Goal: Task Accomplishment & Management: Manage account settings

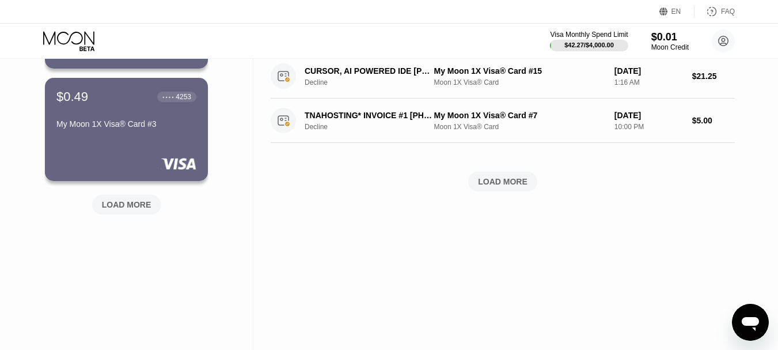
scroll to position [437, 0]
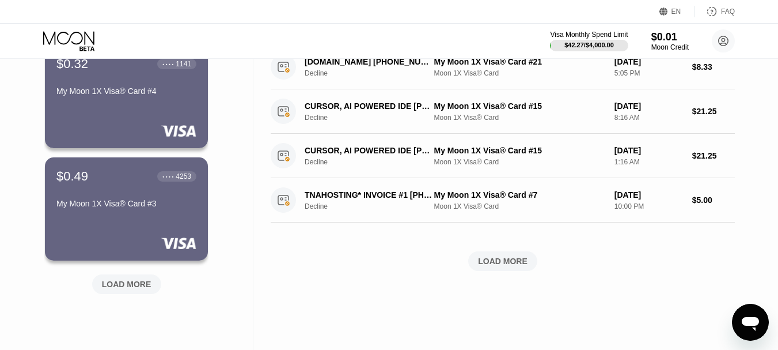
click at [122, 285] on div "LOAD MORE" at bounding box center [127, 284] width 50 height 10
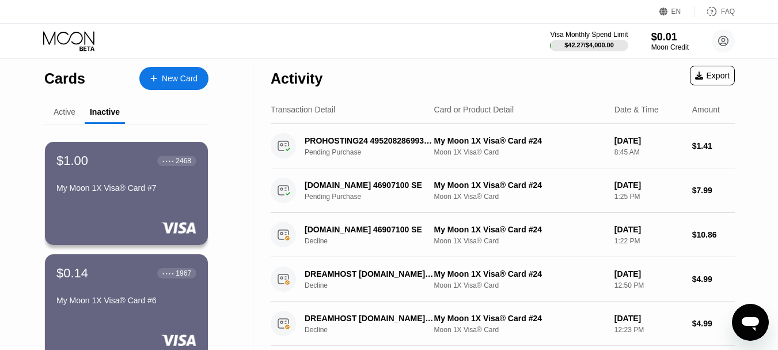
scroll to position [0, 0]
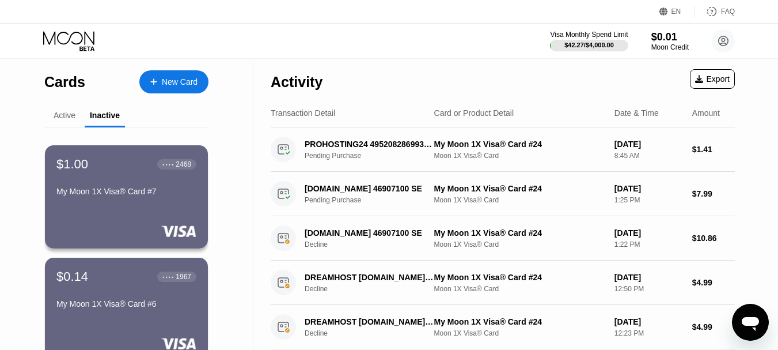
click at [60, 118] on div "Active" at bounding box center [65, 115] width 22 height 9
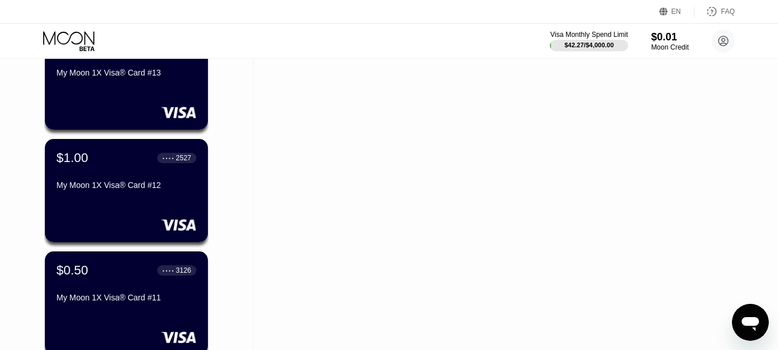
scroll to position [1336, 0]
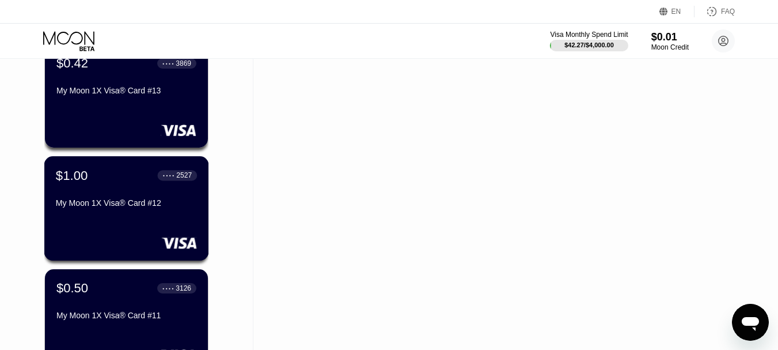
click at [100, 202] on div "My Moon 1X Visa® Card #12" at bounding box center [126, 202] width 141 height 9
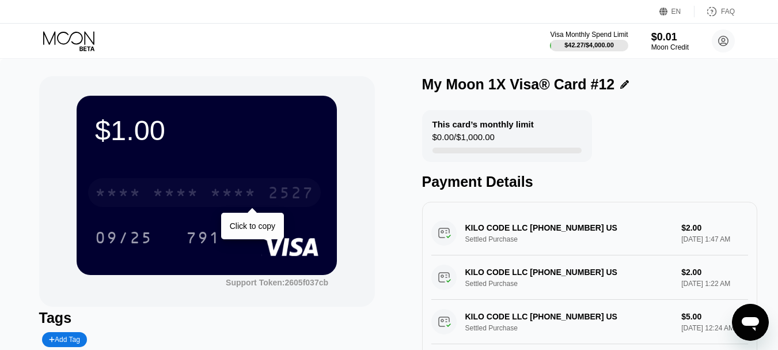
click at [210, 196] on div "* * * *" at bounding box center [233, 194] width 46 height 18
